Goal: Task Accomplishment & Management: Use online tool/utility

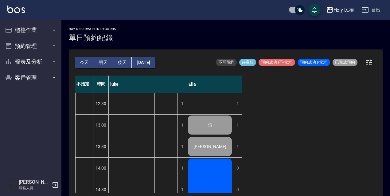
click at [107, 64] on button "明天" at bounding box center [103, 62] width 19 height 11
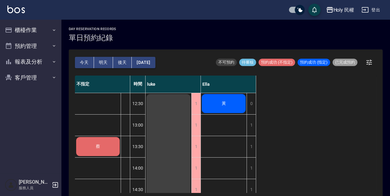
click at [87, 62] on button "今天" at bounding box center [84, 62] width 19 height 11
click at [87, 62] on div at bounding box center [195, 98] width 390 height 196
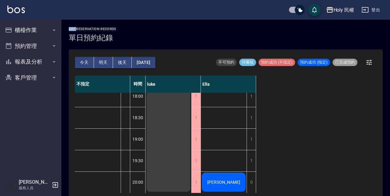
scroll to position [95, 0]
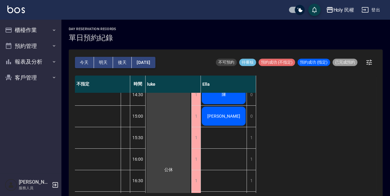
click at [309, 115] on div "不指定 時間 [PERSON_NAME] 12:30 13:00 13:30 14:00 14:30 15:00 15:30 16:00 16:30 17:0…" at bounding box center [225, 135] width 301 height 118
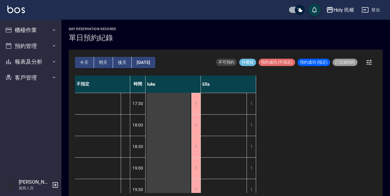
scroll to position [248, 0]
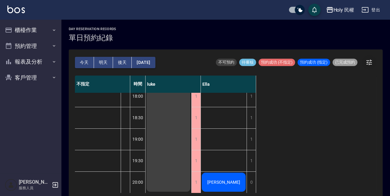
click at [371, 64] on icon "button" at bounding box center [368, 62] width 7 height 7
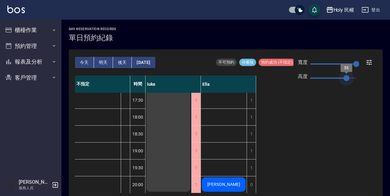
scroll to position [175, 0]
type input "64"
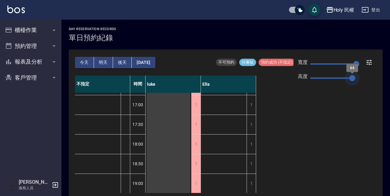
click at [352, 78] on span "64" at bounding box center [352, 78] width 6 height 6
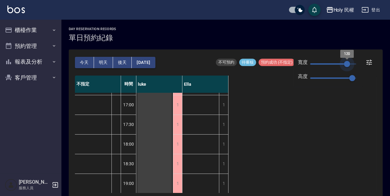
type input "118"
drag, startPoint x: 358, startPoint y: 63, endPoint x: 346, endPoint y: 66, distance: 12.0
click at [346, 66] on span "120" at bounding box center [347, 64] width 6 height 6
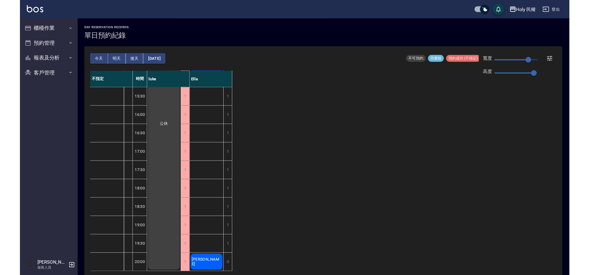
scroll to position [0, 0]
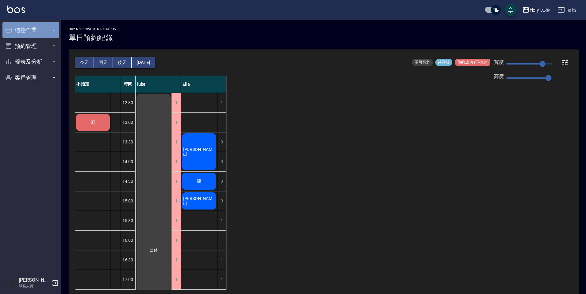
click at [10, 24] on button "櫃檯作業" at bounding box center [30, 30] width 56 height 16
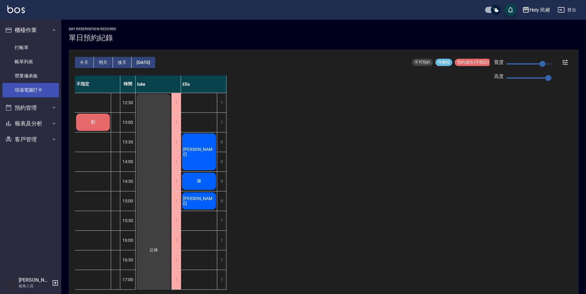
click at [30, 86] on link "現場電腦打卡" at bounding box center [30, 90] width 56 height 14
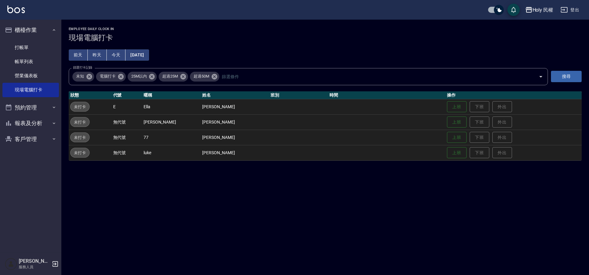
click at [328, 196] on div "Employee Daily Clock In 現場電腦打卡 [DATE] [DATE] [DATE] [DATE] 篩選打卡記錄 未知 電腦打卡 25M以內…" at bounding box center [294, 137] width 589 height 275
drag, startPoint x: 328, startPoint y: 199, endPoint x: 310, endPoint y: 205, distance: 18.3
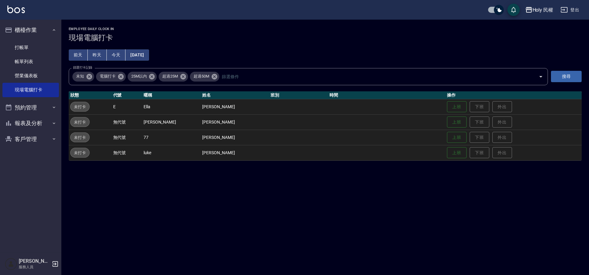
click at [311, 196] on div "Employee Daily Clock In 現場電腦打卡 [DATE] [DATE] [DATE] [DATE] 篩選打卡記錄 未知 電腦打卡 25M以內…" at bounding box center [294, 137] width 589 height 275
click at [309, 196] on div "Employee Daily Clock In 現場電腦打卡 [DATE] [DATE] [DATE] [DATE] 篩選打卡記錄 未知 電腦打卡 25M以內…" at bounding box center [294, 137] width 589 height 275
drag, startPoint x: 309, startPoint y: 205, endPoint x: 421, endPoint y: 213, distance: 111.7
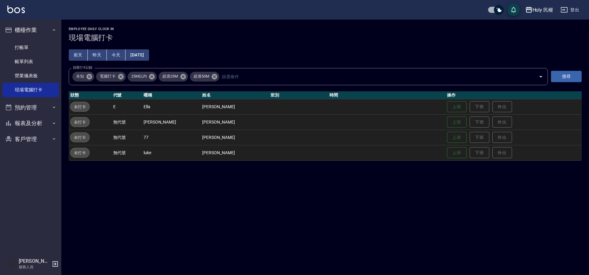
click at [390, 196] on div "Employee Daily Clock In 現場電腦打卡 [DATE] [DATE] [DATE] [DATE] 篩選打卡記錄 未知 電腦打卡 25M以內…" at bounding box center [294, 137] width 589 height 275
click at [328, 196] on div "Employee Daily Clock In 現場電腦打卡 [DATE] [DATE] [DATE] [DATE] 篩選打卡記錄 未知 電腦打卡 25M以內…" at bounding box center [294, 137] width 589 height 275
click at [331, 196] on div "Employee Daily Clock In 現場電腦打卡 [DATE] [DATE] [DATE] [DATE] 篩選打卡記錄 未知 電腦打卡 25M以內…" at bounding box center [294, 137] width 589 height 275
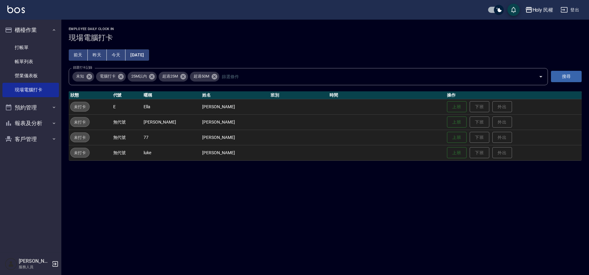
click at [331, 196] on div "Employee Daily Clock In 現場電腦打卡 [DATE] [DATE] [DATE] [DATE] 篩選打卡記錄 未知 電腦打卡 25M以內…" at bounding box center [294, 137] width 589 height 275
